Goal: Task Accomplishment & Management: Manage account settings

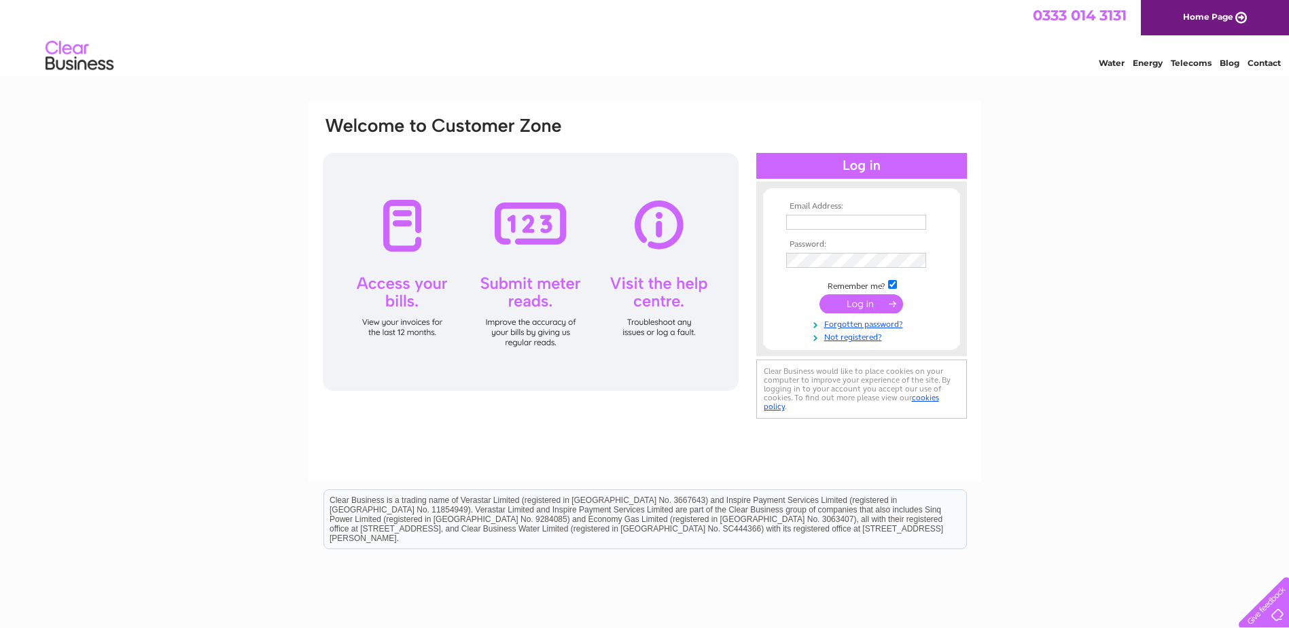
click at [806, 220] on input "text" at bounding box center [856, 222] width 140 height 15
type input "[DOMAIN_NAME][EMAIL_ADDRESS][DOMAIN_NAME]"
click at [819, 295] on input "submit" at bounding box center [861, 304] width 84 height 19
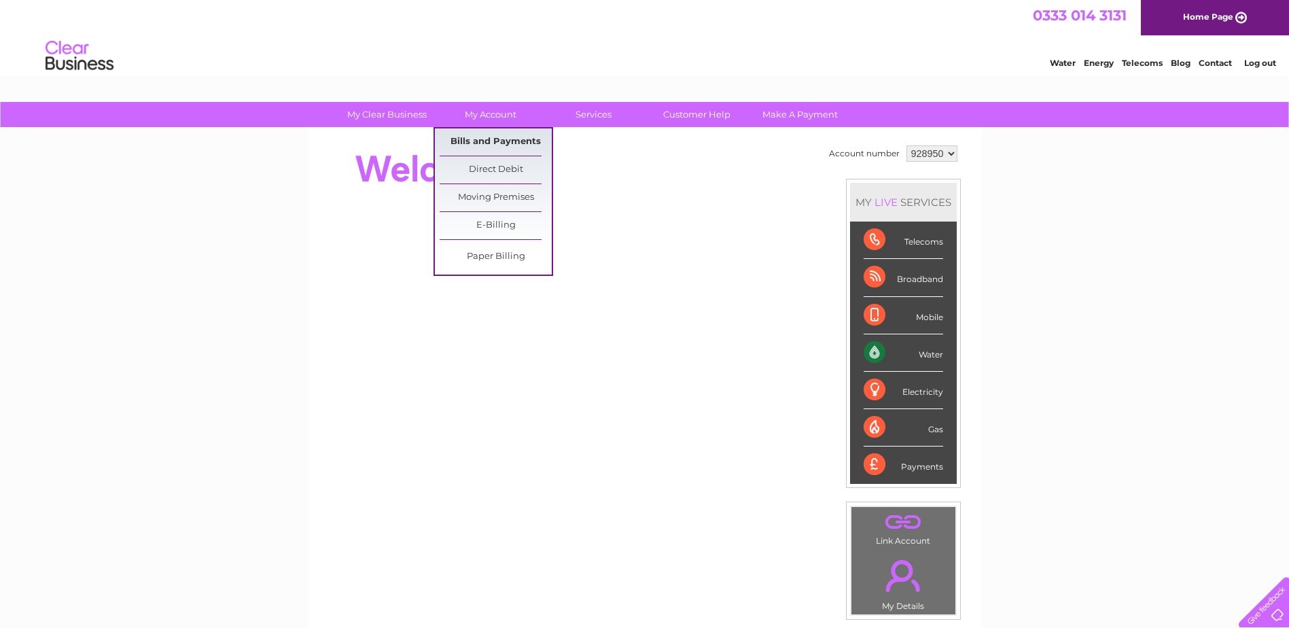
click at [490, 138] on link "Bills and Payments" at bounding box center [495, 141] width 112 height 27
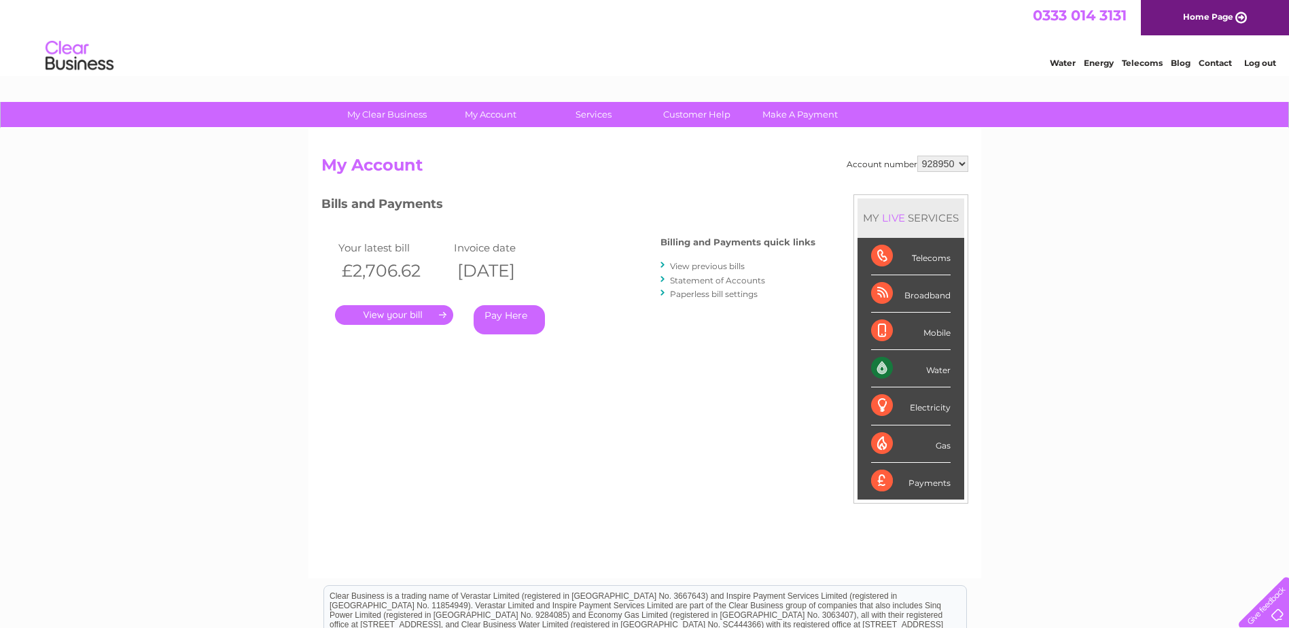
click at [397, 314] on link "." at bounding box center [394, 315] width 118 height 20
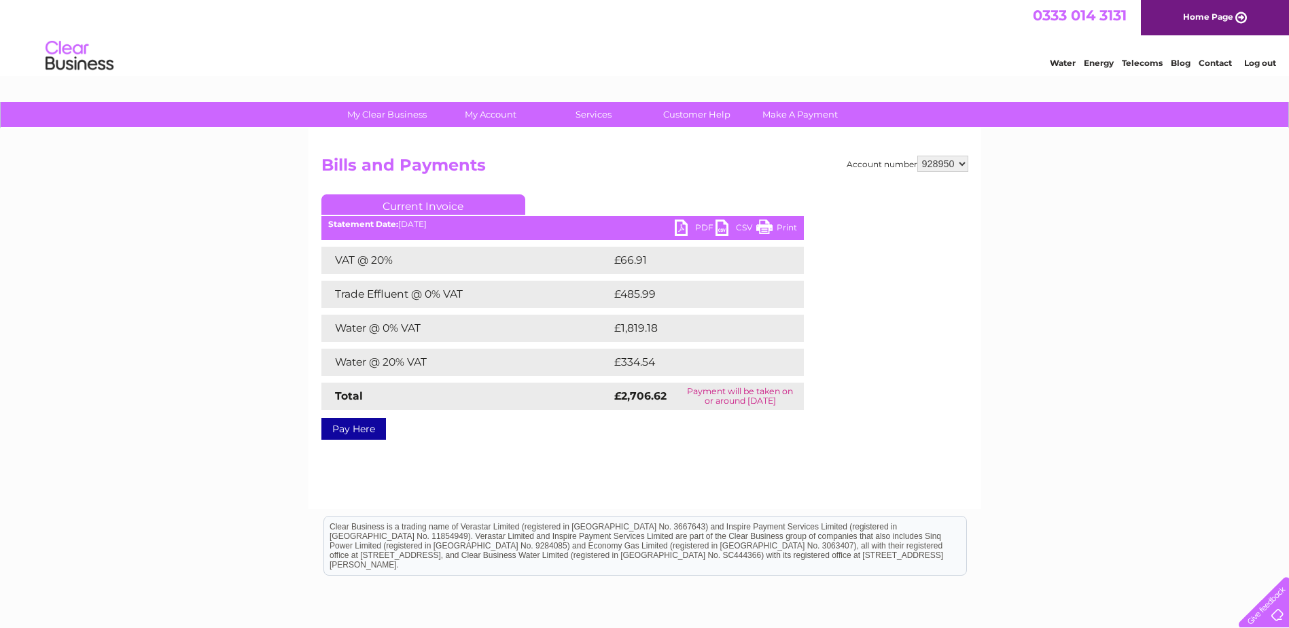
click at [681, 225] on link "PDF" at bounding box center [695, 229] width 41 height 20
click at [703, 223] on link "PDF" at bounding box center [695, 229] width 41 height 20
